Goal: Find contact information: Obtain details needed to contact an individual or organization

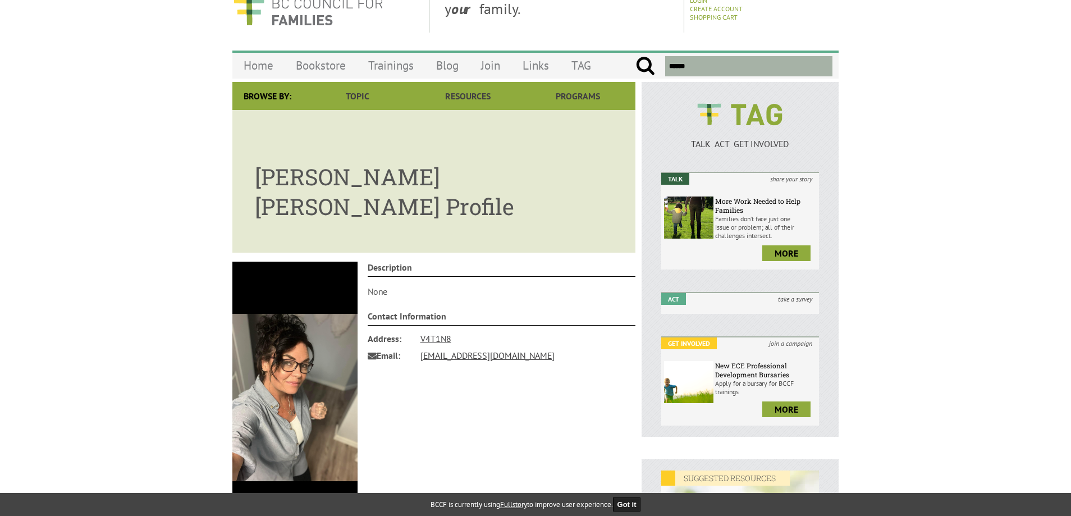
scroll to position [23, 0]
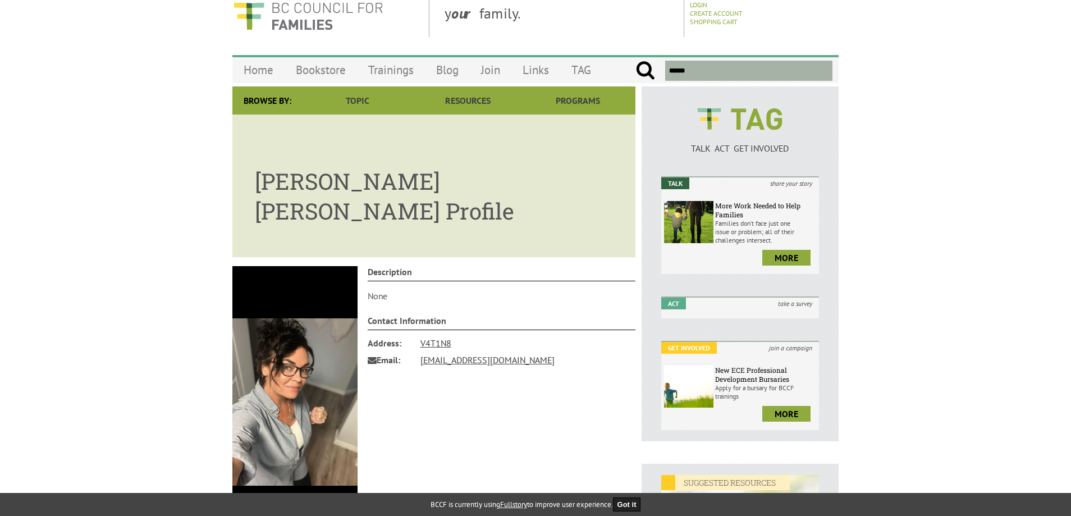
drag, startPoint x: 251, startPoint y: 181, endPoint x: 490, endPoint y: 183, distance: 239.1
click at [490, 183] on article "Shae Lemire Cochrane's Profile" at bounding box center [433, 185] width 403 height 143
copy h1 "Shae Lemire Cochrane"
click at [399, 290] on p "None" at bounding box center [502, 295] width 268 height 11
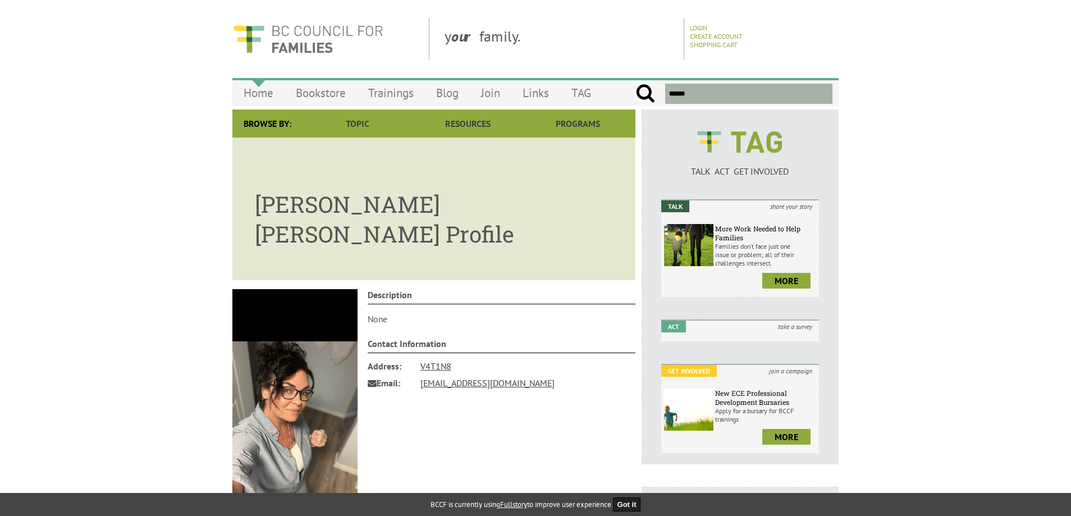
click at [259, 91] on link "Home" at bounding box center [258, 93] width 52 height 26
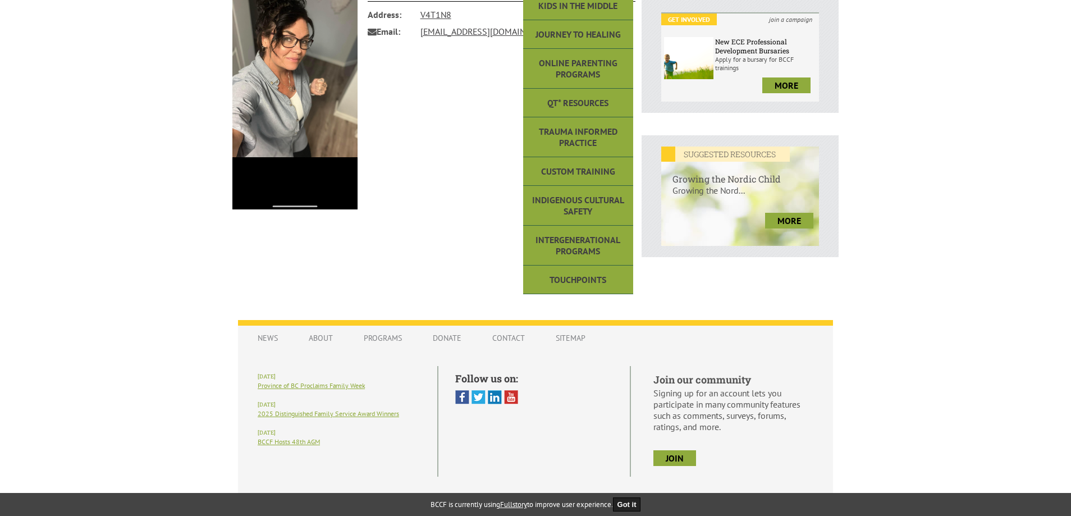
scroll to position [360, 0]
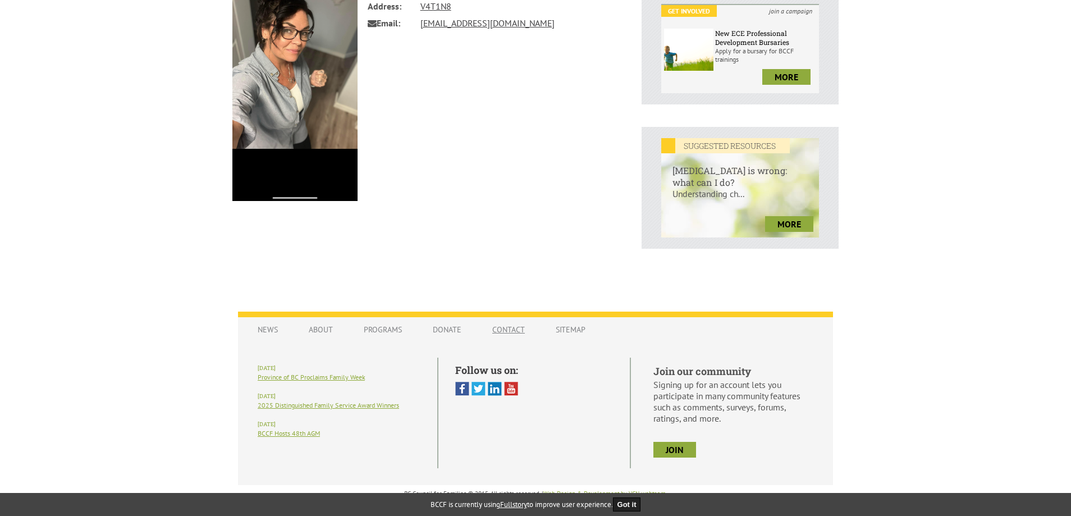
click at [499, 327] on link "Contact" at bounding box center [508, 329] width 55 height 21
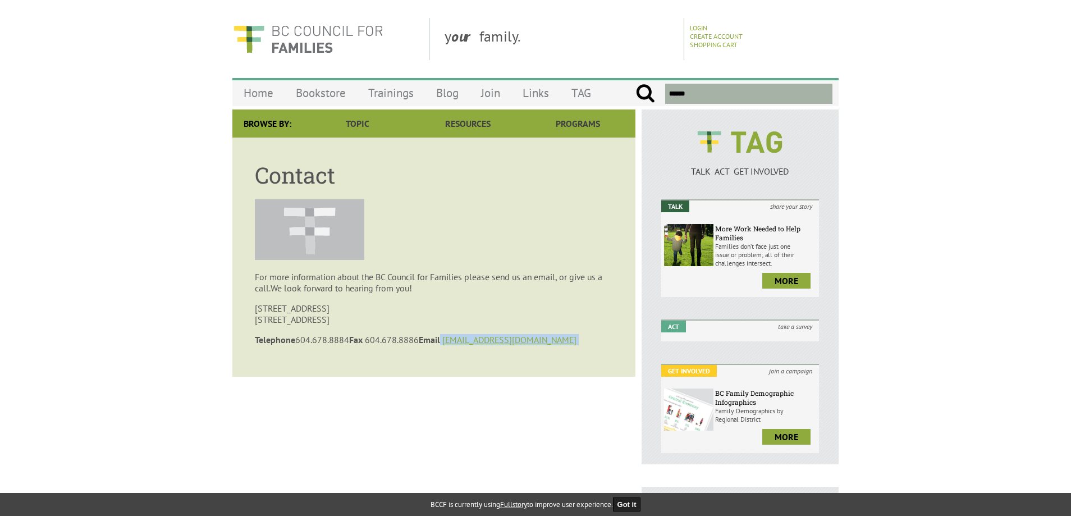
drag, startPoint x: 453, startPoint y: 339, endPoint x: 526, endPoint y: 342, distance: 73.6
click at [526, 341] on p "Telephone 604.678.8884 Fax 604.678.8886 Email bccf@bccf.ca" at bounding box center [434, 339] width 358 height 11
click at [532, 349] on article "Contact For more information about the BC Council for Families please send us a…" at bounding box center [433, 256] width 403 height 239
click at [516, 342] on p "Telephone 604.678.8884 Fax 604.678.8886 Email bccf@bccf.ca" at bounding box center [434, 339] width 358 height 11
drag, startPoint x: 513, startPoint y: 340, endPoint x: 454, endPoint y: 337, distance: 59.0
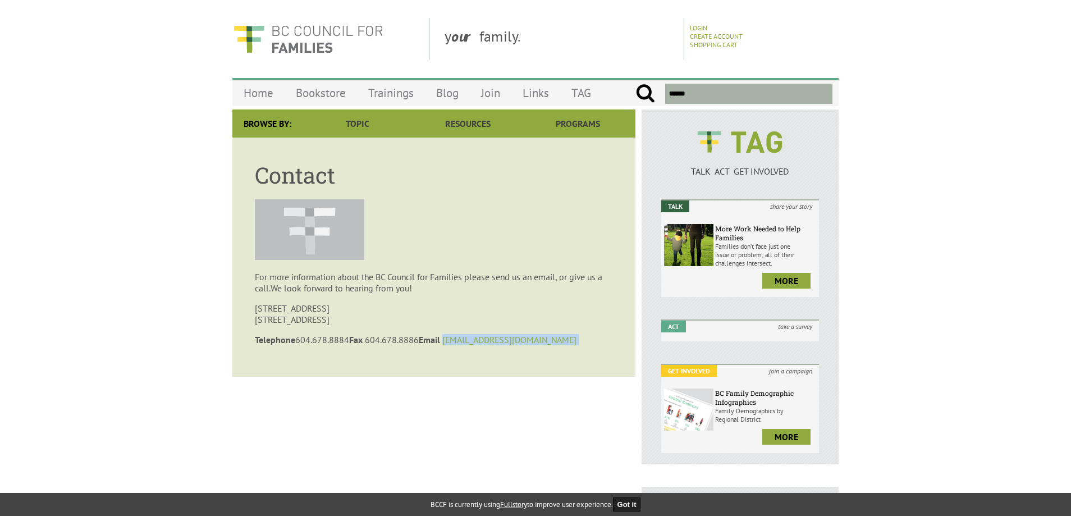
click at [454, 337] on p "Telephone 604.678.8884 Fax 604.678.8886 Email bccf@bccf.ca" at bounding box center [434, 339] width 358 height 11
copy p "bccf@bccf.ca"
